Goal: Task Accomplishment & Management: Use online tool/utility

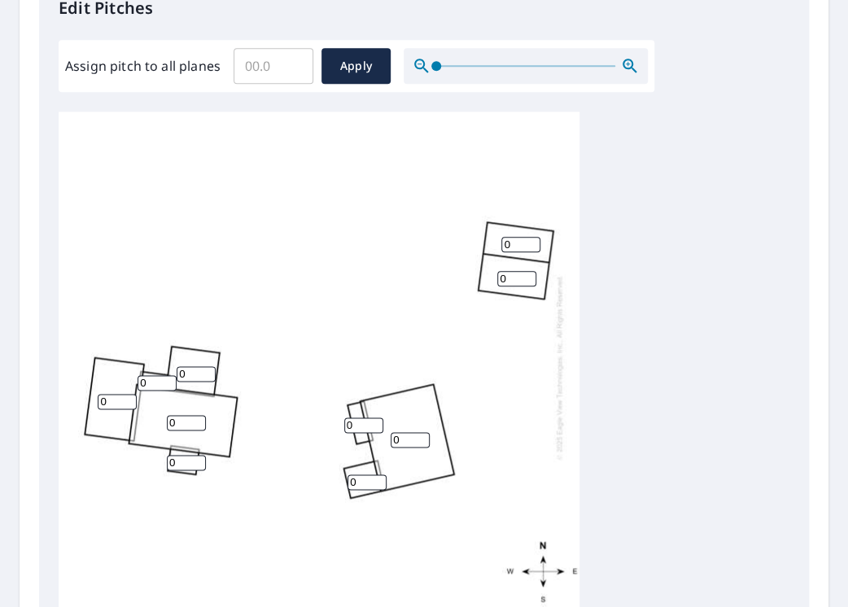
scroll to position [488, 0]
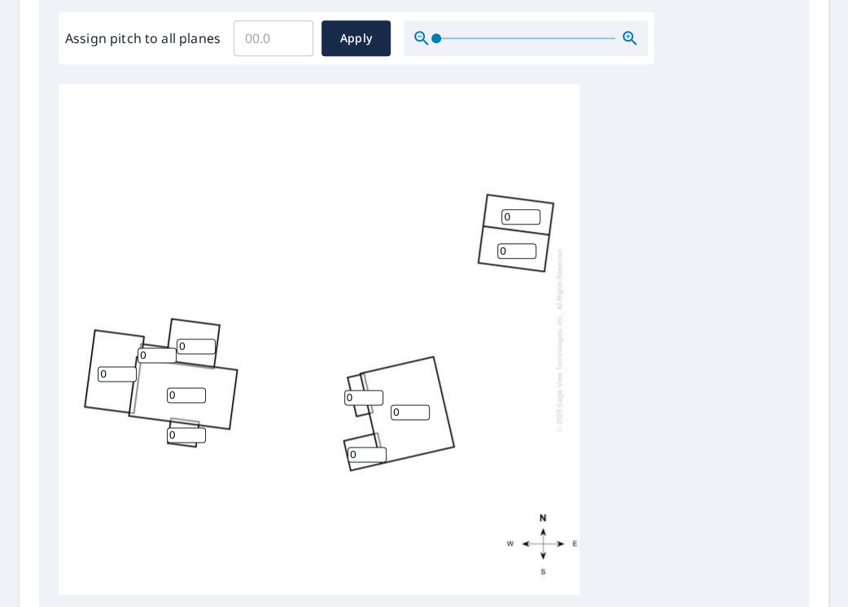
click at [120, 370] on input "0" at bounding box center [117, 373] width 39 height 15
type input "1"
click at [129, 370] on input "1" at bounding box center [117, 373] width 39 height 15
click at [166, 352] on input "1" at bounding box center [157, 355] width 39 height 15
click at [166, 352] on input "2" at bounding box center [157, 355] width 39 height 15
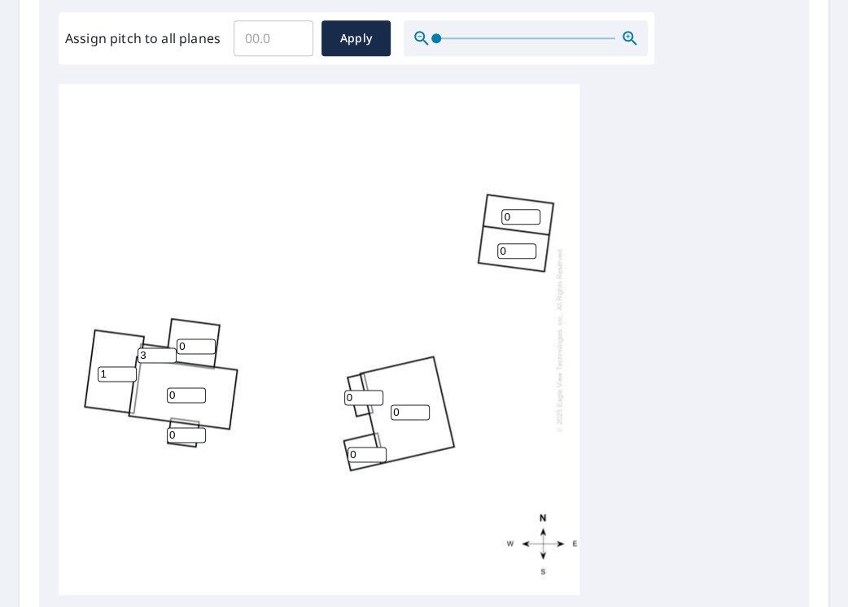
click at [166, 352] on input "3" at bounding box center [157, 355] width 39 height 15
click at [166, 352] on input "4" at bounding box center [157, 355] width 39 height 15
type input "5"
click at [166, 352] on input "5" at bounding box center [157, 355] width 39 height 15
click at [207, 343] on input "1" at bounding box center [196, 346] width 39 height 15
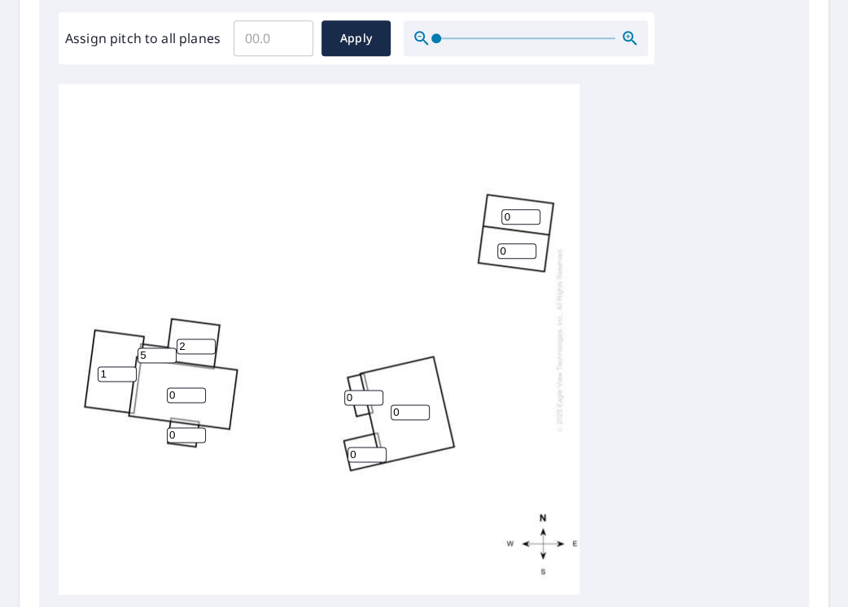
click at [207, 343] on input "2" at bounding box center [196, 346] width 39 height 15
click at [207, 343] on input "3" at bounding box center [196, 346] width 39 height 15
click at [207, 343] on input "4" at bounding box center [196, 346] width 39 height 15
type input "5"
click at [207, 343] on input "5" at bounding box center [196, 346] width 39 height 15
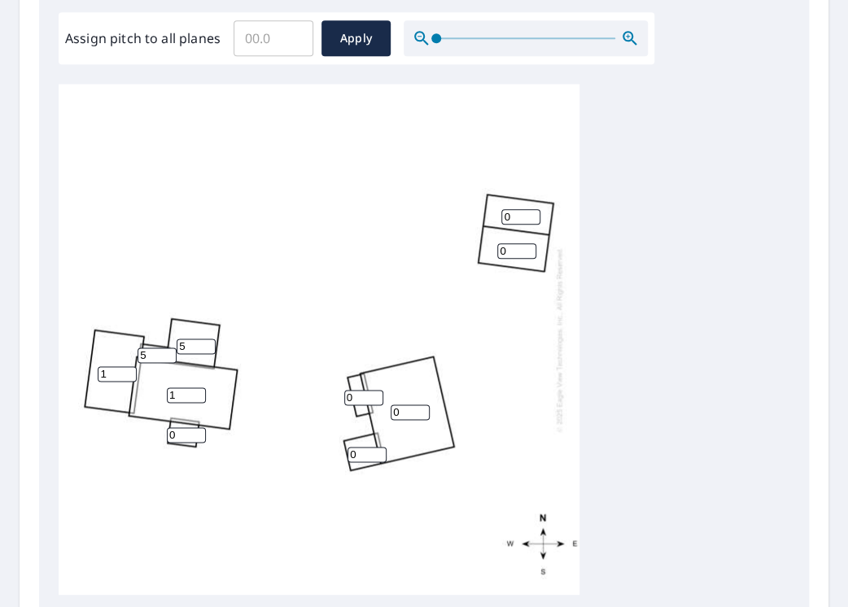
click at [199, 392] on input "1" at bounding box center [186, 394] width 39 height 15
click at [199, 392] on input "2" at bounding box center [186, 394] width 39 height 15
click at [199, 392] on input "3" at bounding box center [186, 394] width 39 height 15
click at [199, 392] on input "4" at bounding box center [186, 394] width 39 height 15
type input "5"
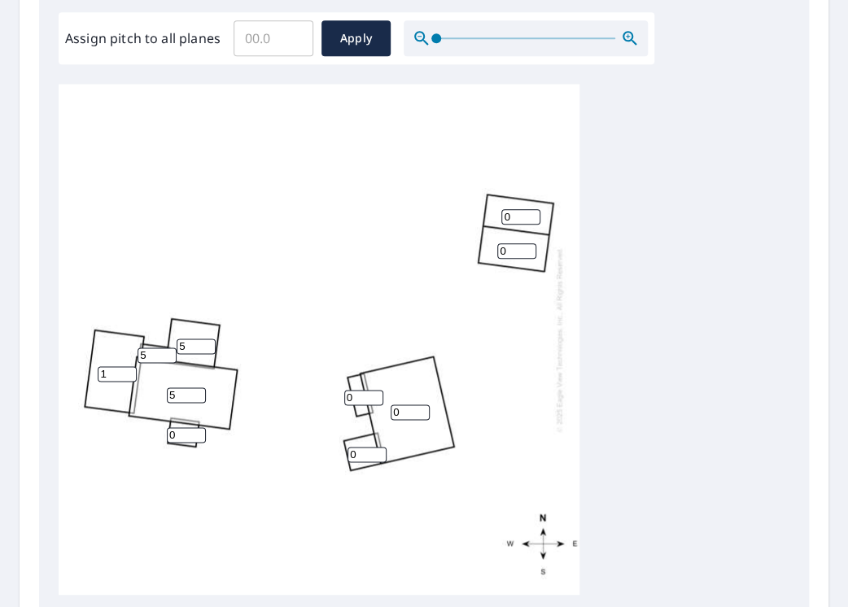
click at [199, 392] on input "5" at bounding box center [186, 394] width 39 height 15
click at [195, 431] on input "1" at bounding box center [186, 434] width 39 height 15
type input "2"
click at [195, 431] on input "2" at bounding box center [186, 434] width 39 height 15
click at [230, 492] on div "0 5 1 0 5 0 0 2 0 5" at bounding box center [319, 339] width 521 height 511
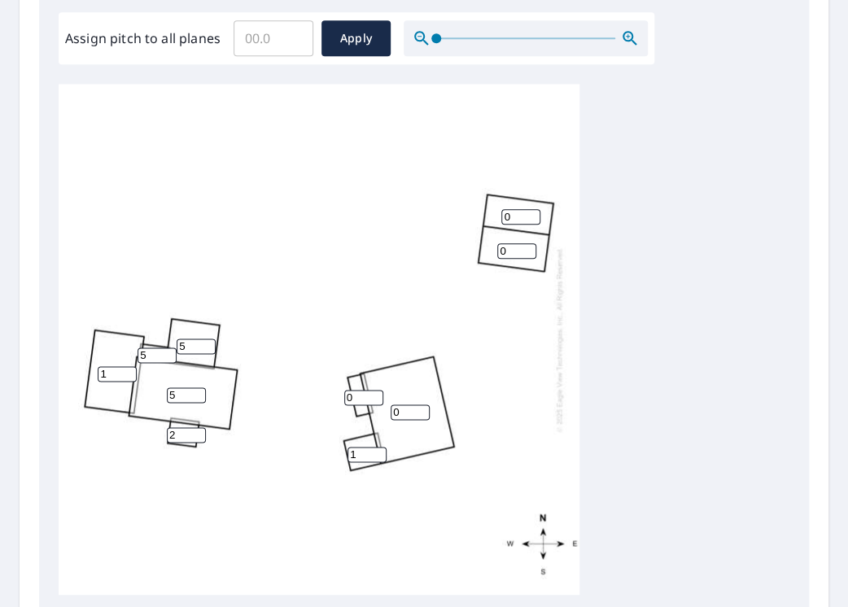
click at [376, 453] on input "1" at bounding box center [367, 454] width 39 height 15
type input "2"
click at [376, 453] on input "2" at bounding box center [367, 454] width 39 height 15
type input "1"
click at [373, 394] on input "1" at bounding box center [363, 397] width 39 height 15
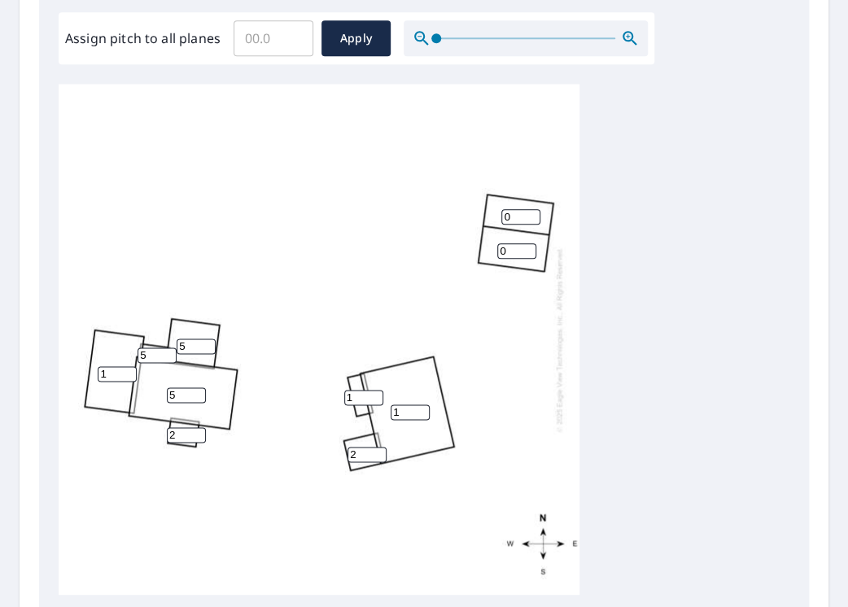
type input "1"
click at [421, 408] on input "1" at bounding box center [410, 412] width 39 height 15
click at [527, 248] on input "1" at bounding box center [516, 250] width 39 height 15
type input "2"
click at [527, 248] on input "2" at bounding box center [516, 250] width 39 height 15
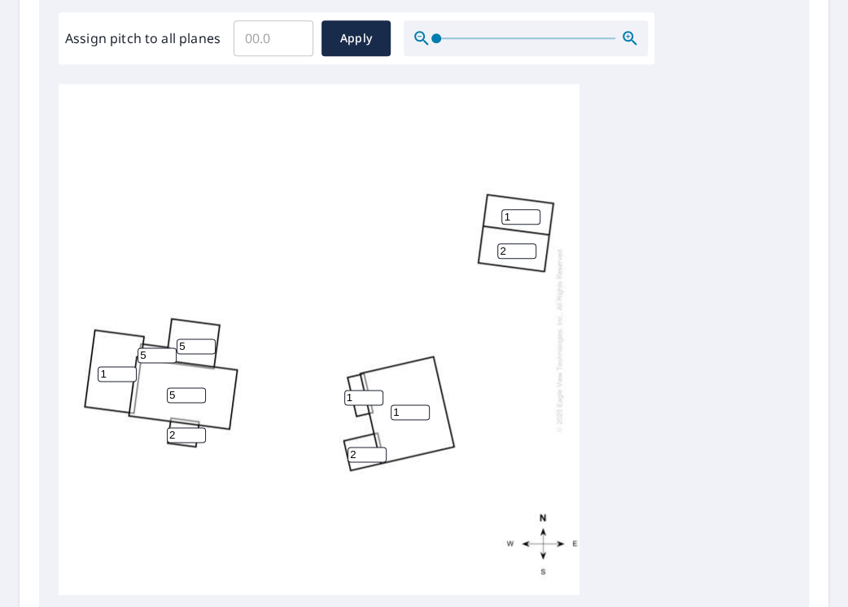
type input "1"
click at [532, 213] on input "1" at bounding box center [520, 216] width 39 height 15
click at [610, 362] on div "1 5 1 2 5 1 2 2 1 5" at bounding box center [424, 339] width 731 height 511
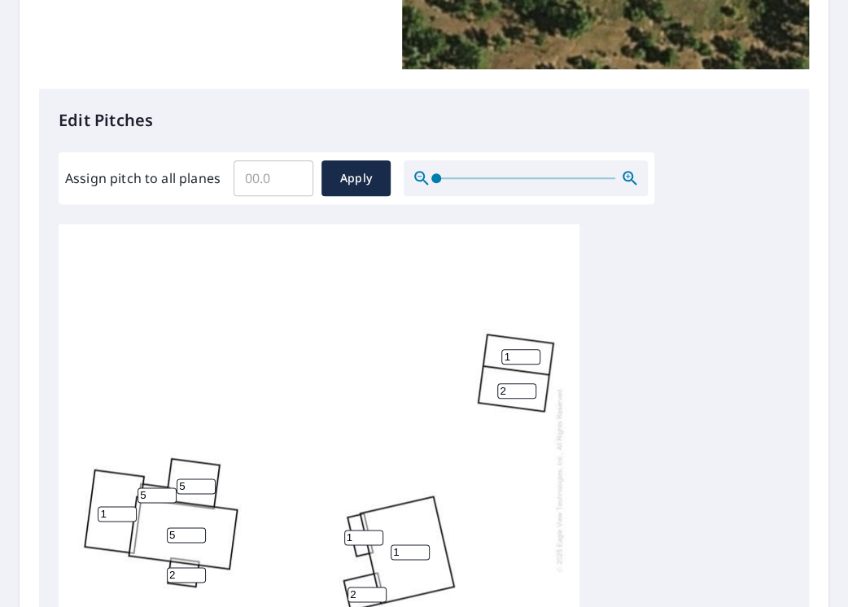
scroll to position [693, 0]
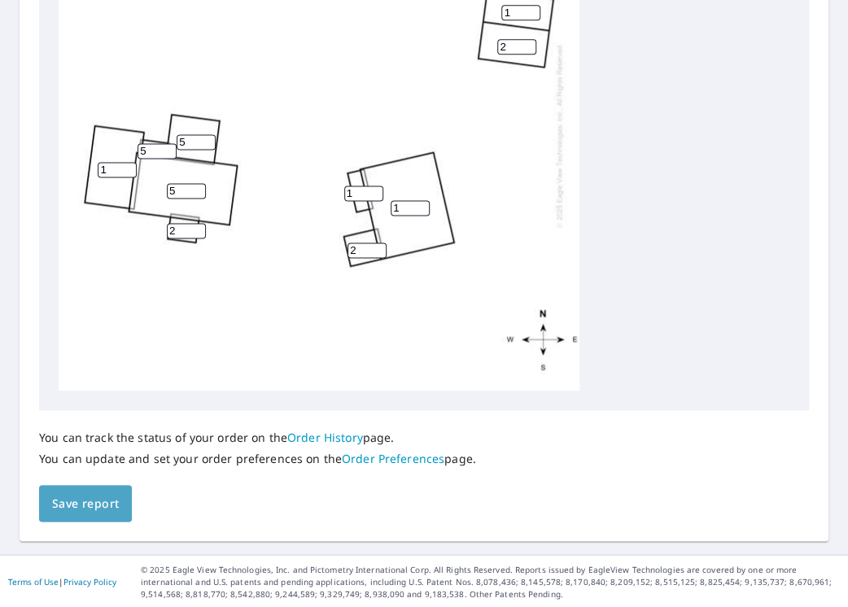
click at [98, 497] on span "Save report" at bounding box center [85, 503] width 67 height 20
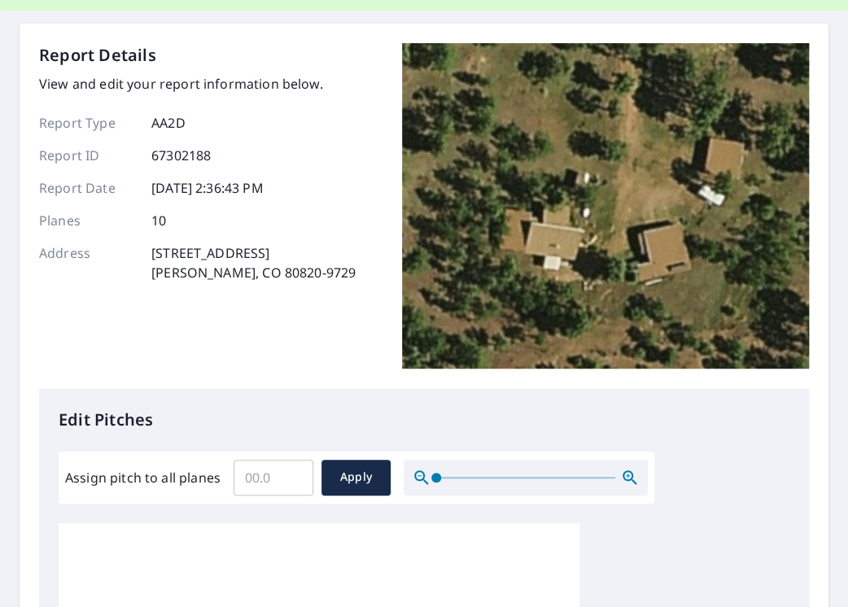
scroll to position [0, 0]
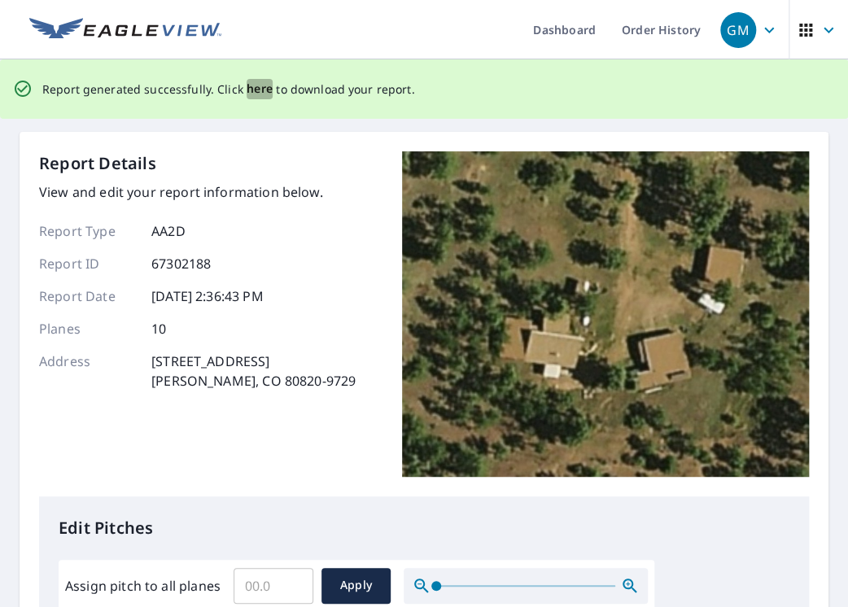
click at [251, 90] on span "here" at bounding box center [260, 89] width 27 height 20
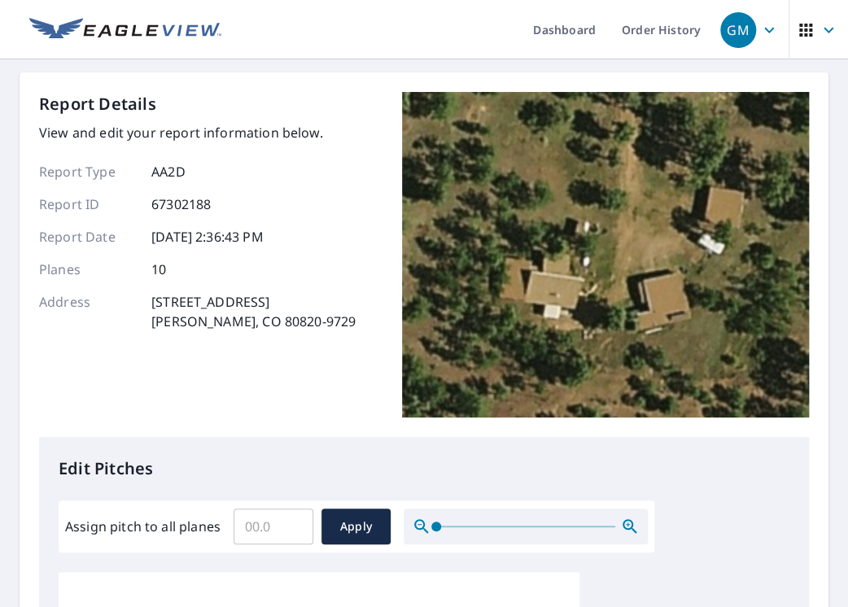
click at [725, 487] on div "Dashboard Order History GM Report Details View and edit your report information…" at bounding box center [424, 303] width 848 height 607
